Goal: Task Accomplishment & Management: Use online tool/utility

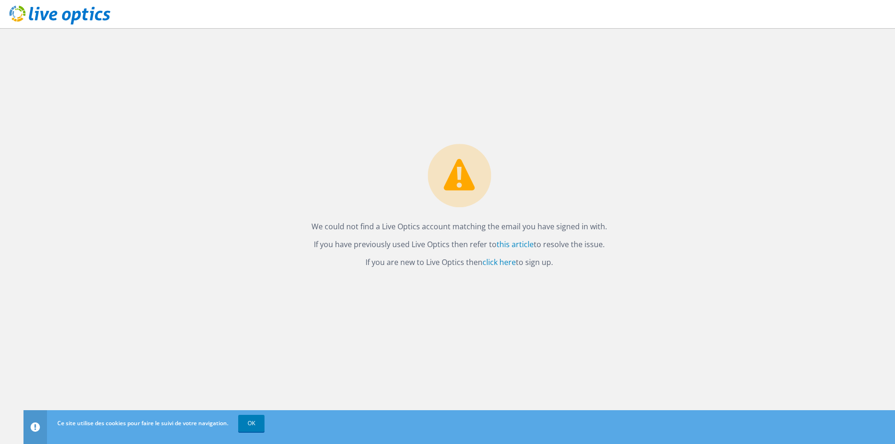
click at [85, 8] on icon at bounding box center [59, 15] width 101 height 19
click at [43, 11] on icon at bounding box center [59, 15] width 101 height 19
click at [503, 261] on link "click here" at bounding box center [499, 262] width 33 height 10
click at [252, 429] on link "OK" at bounding box center [251, 423] width 26 height 17
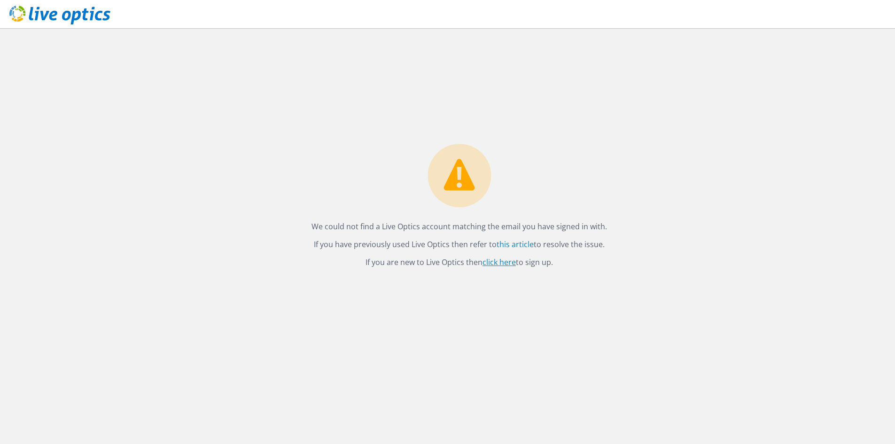
click at [499, 263] on link "click here" at bounding box center [499, 262] width 33 height 10
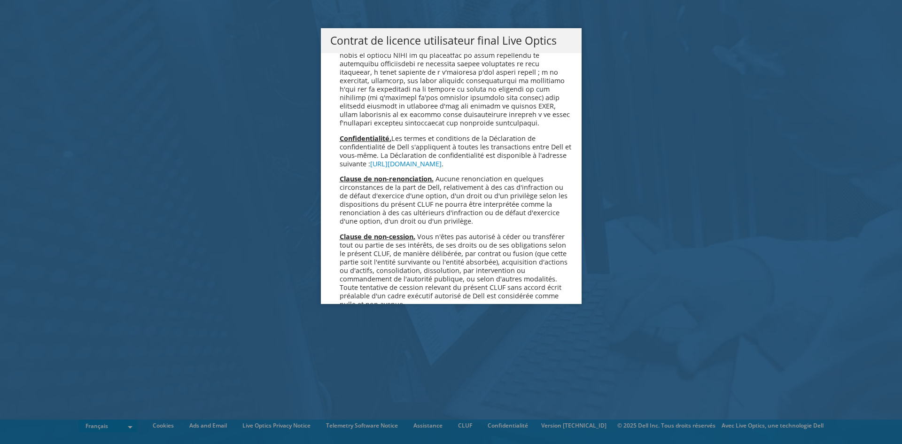
scroll to position [4155, 0]
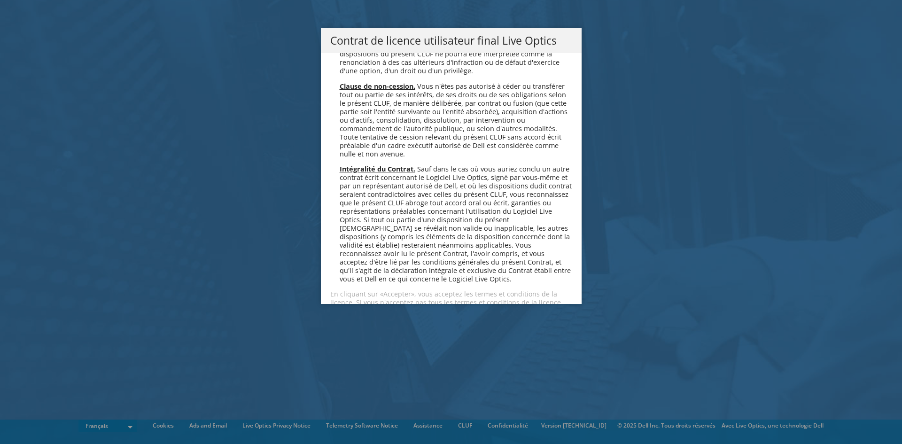
click at [333, 263] on div "Veuillez lire attentivement le contrat de licence suivant. Vous devez accepter …" at bounding box center [451, 178] width 261 height 251
click at [343, 325] on link "Accepter" at bounding box center [358, 336] width 56 height 23
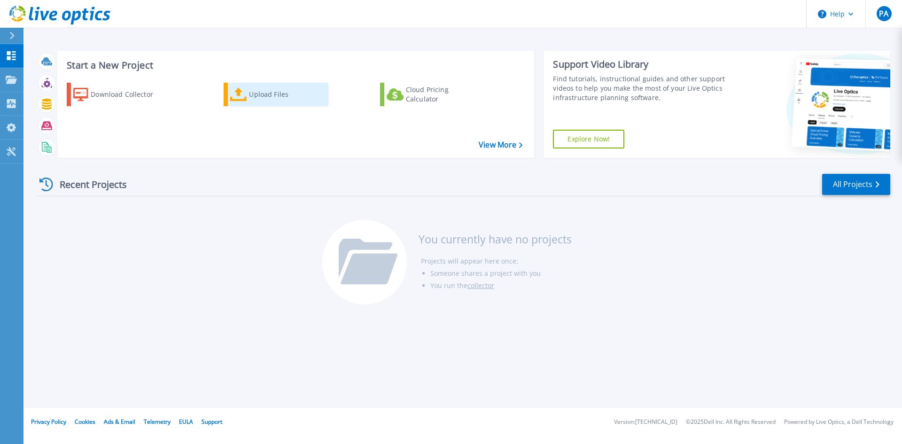
click at [252, 93] on div "Upload Files" at bounding box center [286, 94] width 75 height 19
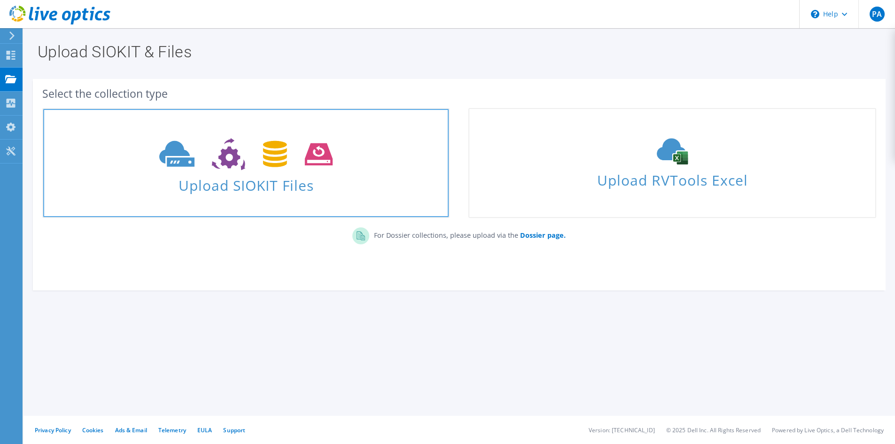
click at [271, 181] on span "Upload SIOKIT Files" at bounding box center [246, 182] width 406 height 20
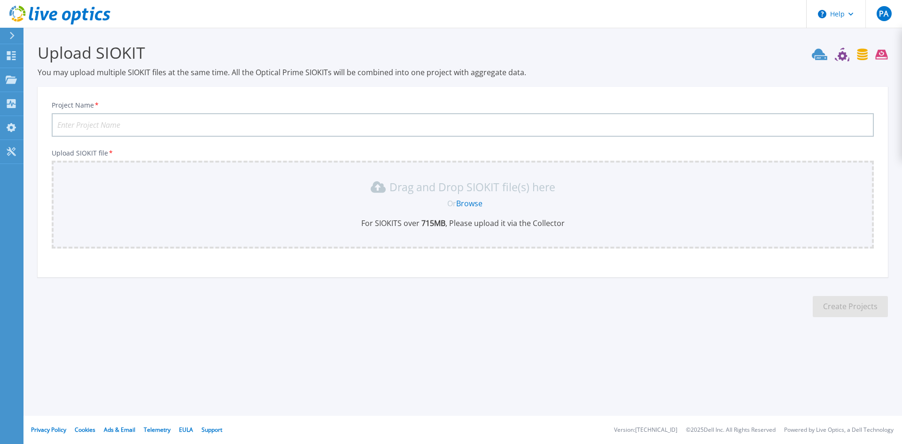
click at [190, 129] on input "Project Name *" at bounding box center [463, 124] width 822 height 23
type input "KERSIA GROUP"
click at [472, 208] on link "Browse" at bounding box center [469, 203] width 26 height 10
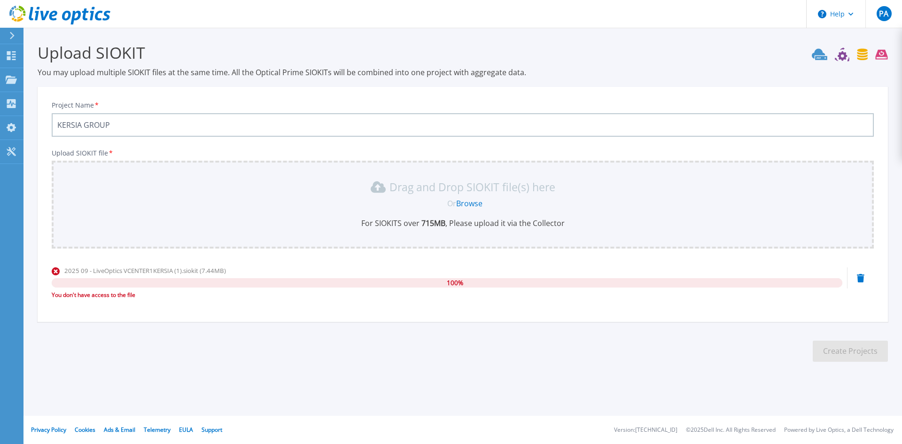
click at [119, 295] on div "You don't have access to the file" at bounding box center [447, 294] width 791 height 9
click at [472, 205] on link "Browse" at bounding box center [469, 203] width 26 height 10
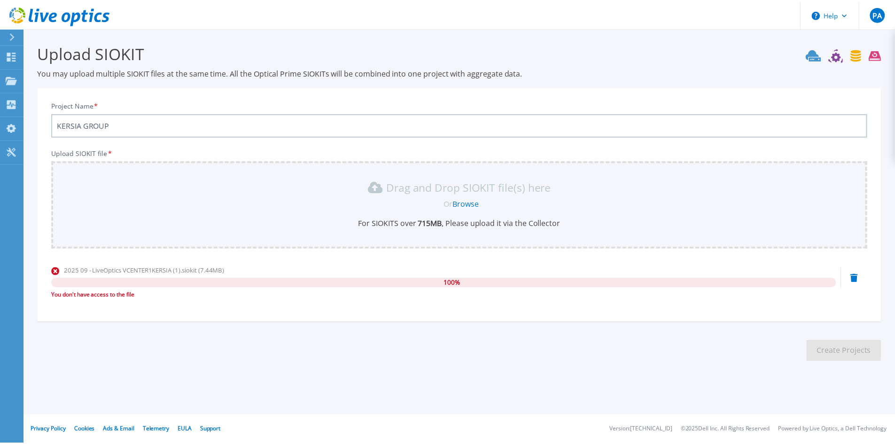
scroll to position [20, 0]
